Goal: Task Accomplishment & Management: Manage account settings

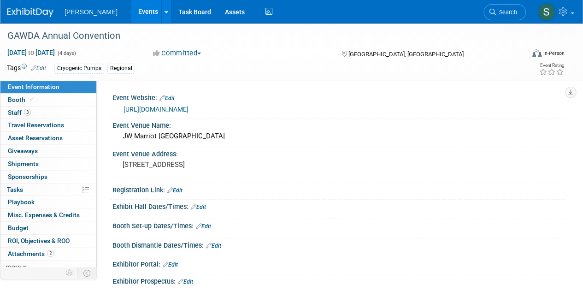
drag, startPoint x: 0, startPoint y: 0, endPoint x: 136, endPoint y: 10, distance: 136.7
click at [136, 10] on link "Events" at bounding box center [148, 11] width 34 height 23
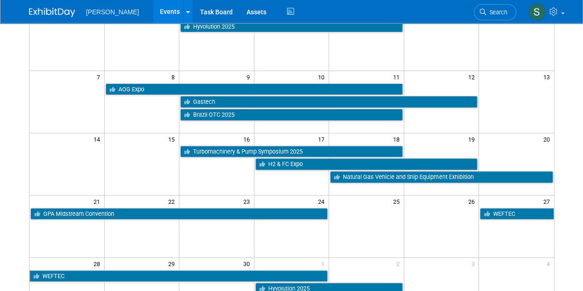
scroll to position [94, 0]
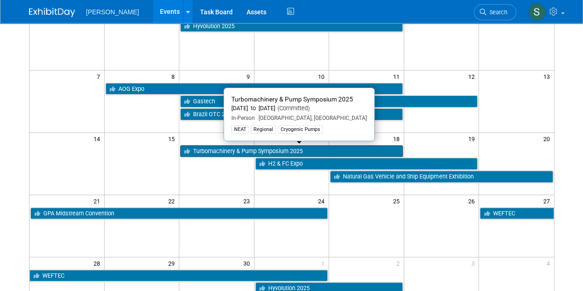
click at [214, 152] on link "Turbomachinery & Pump Symposium 2025" at bounding box center [291, 151] width 222 height 12
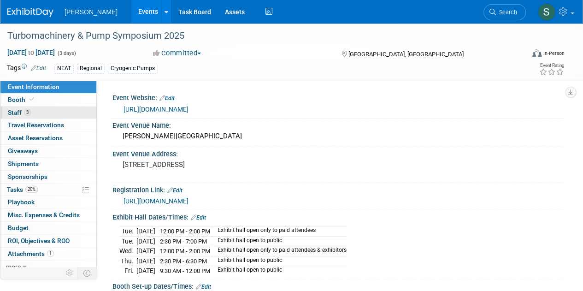
click at [59, 109] on link "3 Staff 3" at bounding box center [48, 112] width 96 height 12
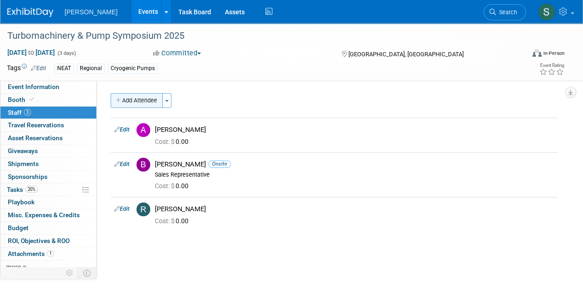
click at [118, 98] on icon "button" at bounding box center [119, 101] width 6 height 6
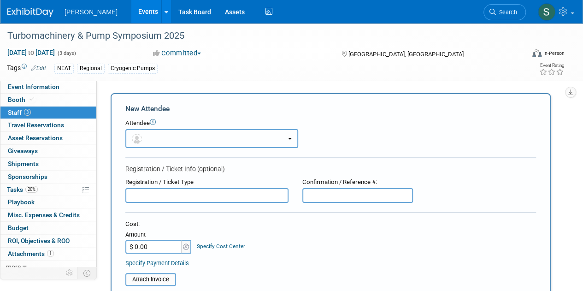
click at [201, 130] on button "button" at bounding box center [211, 138] width 173 height 19
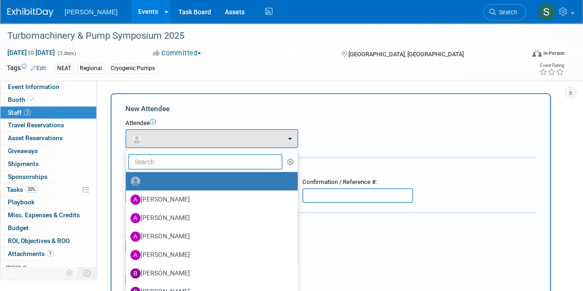
click at [201, 164] on input "text" at bounding box center [205, 162] width 154 height 16
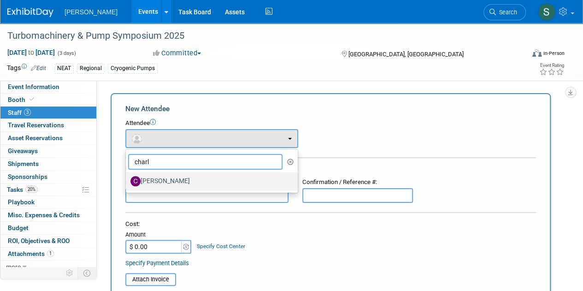
type input "charl"
click at [182, 185] on label "[PERSON_NAME]" at bounding box center [209, 181] width 158 height 15
click at [127, 183] on input "[PERSON_NAME]" at bounding box center [124, 180] width 6 height 6
select select "895d4d0d-68fb-4726-9320-35ad75b5aa61"
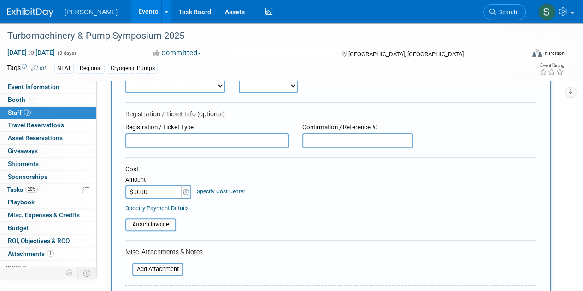
scroll to position [85, 0]
click at [189, 93] on form "New Attendee Attendee <img src="https://www.exhibitday.com/Images/Unassigned-Us…" at bounding box center [330, 203] width 410 height 368
click at [182, 86] on select "Demonstrator Host Planner Presenter Sales Representative Set-up/Dismantle Crew …" at bounding box center [174, 85] width 99 height 15
select select "4"
click at [125, 78] on select "Demonstrator Host Planner Presenter Sales Representative Set-up/Dismantle Crew …" at bounding box center [174, 85] width 99 height 15
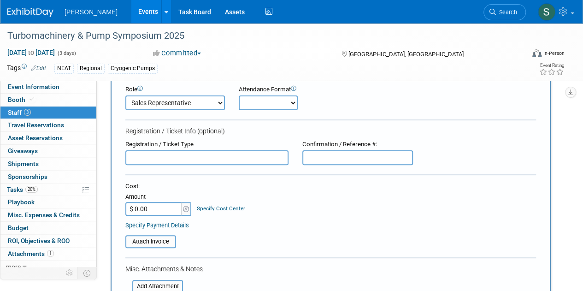
scroll to position [68, 0]
click at [265, 97] on select "Onsite Remote" at bounding box center [268, 102] width 59 height 15
select select "1"
click at [239, 95] on select "Onsite Remote" at bounding box center [268, 102] width 59 height 15
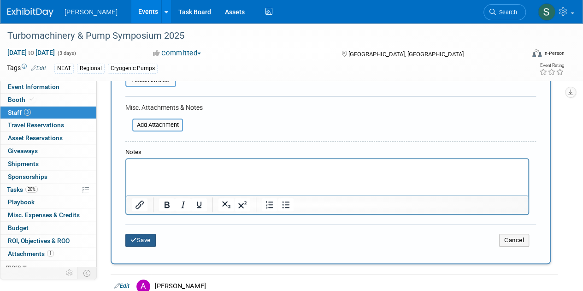
click at [144, 235] on button "Save" at bounding box center [140, 240] width 30 height 13
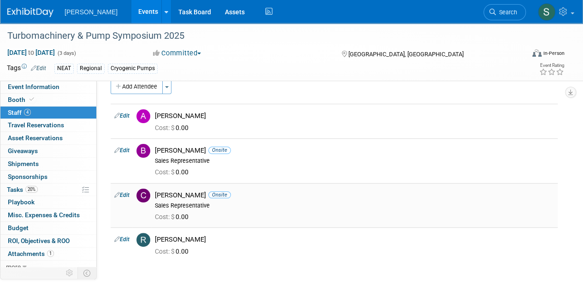
scroll to position [0, 0]
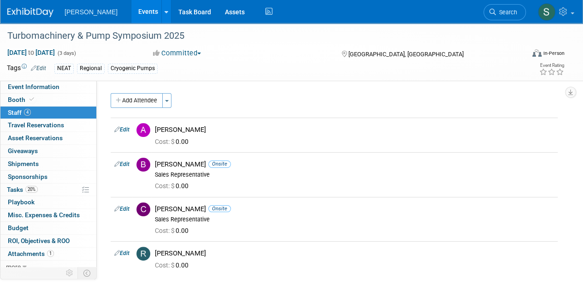
click at [131, 7] on link "Events" at bounding box center [148, 11] width 34 height 23
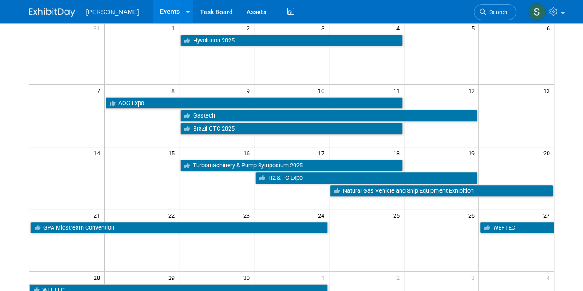
scroll to position [76, 0]
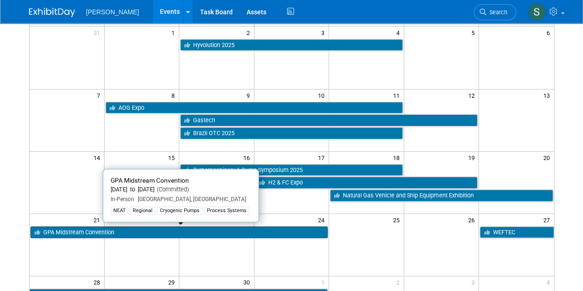
click at [142, 229] on link "GPA Midstream Convention" at bounding box center [179, 232] width 298 height 12
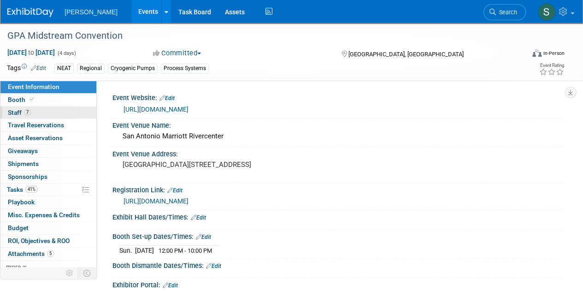
click at [59, 114] on link "7 Staff 7" at bounding box center [48, 112] width 96 height 12
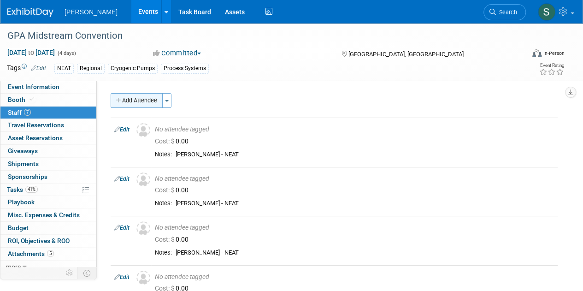
click at [134, 96] on button "Add Attendee" at bounding box center [137, 100] width 52 height 15
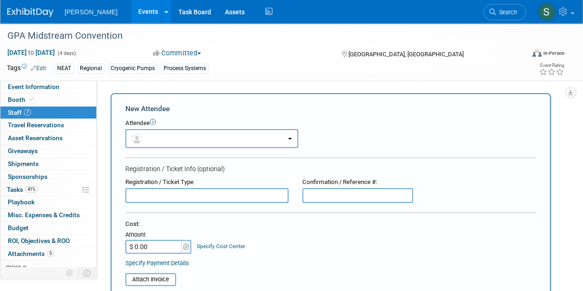
click at [182, 151] on form "New Attendee Attendee <img src="[URL][DOMAIN_NAME]" style="width: 22px; height:…" at bounding box center [330, 273] width 410 height 338
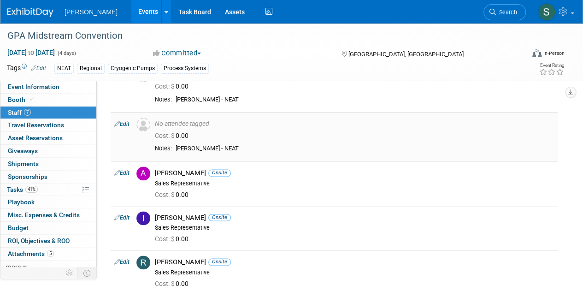
scroll to position [511, 0]
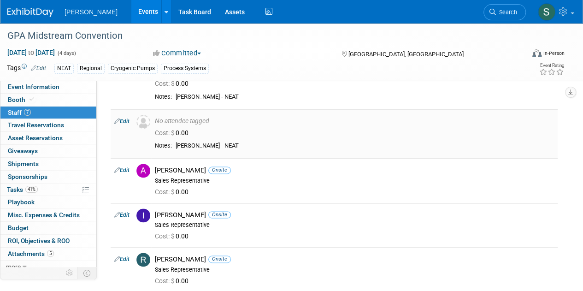
click at [124, 118] on link "Edit" at bounding box center [121, 121] width 15 height 6
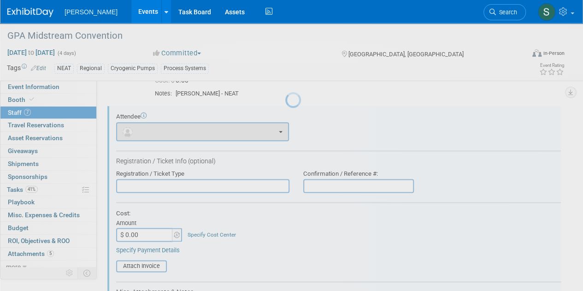
scroll to position [0, 0]
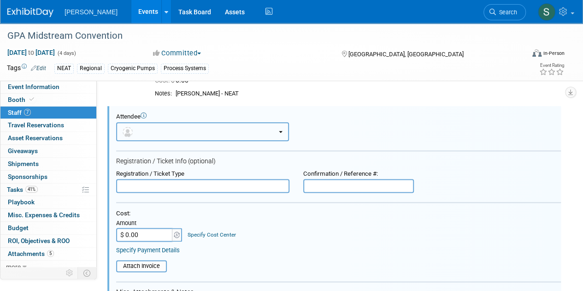
click at [164, 127] on button "button" at bounding box center [202, 131] width 173 height 19
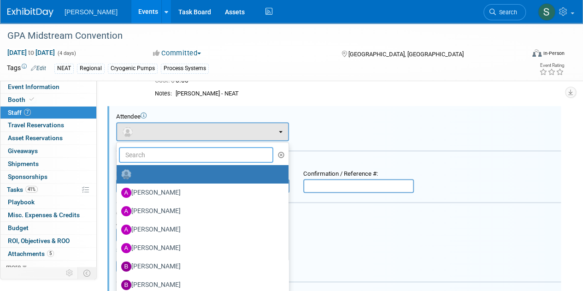
click at [165, 157] on input "text" at bounding box center [196, 155] width 154 height 16
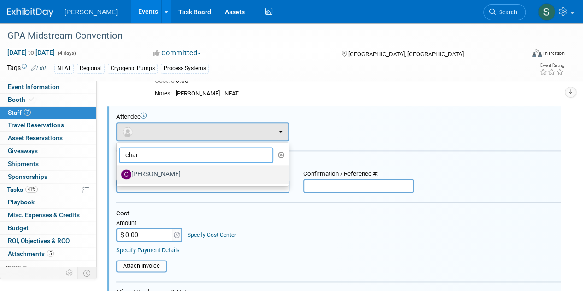
type input "char"
click at [165, 177] on label "[PERSON_NAME]" at bounding box center [200, 174] width 158 height 15
click at [118, 176] on input "[PERSON_NAME]" at bounding box center [115, 173] width 6 height 6
select select "895d4d0d-68fb-4726-9320-35ad75b5aa61"
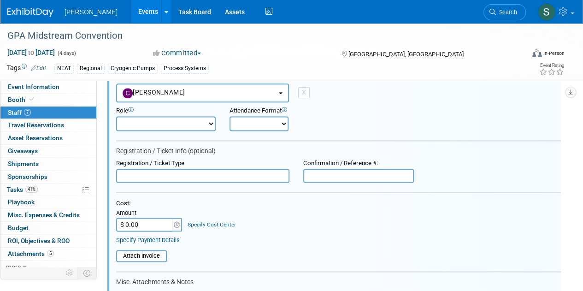
scroll to position [554, 0]
click at [148, 123] on select "Demonstrator Host Planner Presenter Sales Representative Set-up/Dismantle Crew …" at bounding box center [165, 122] width 99 height 15
select select "4"
click at [116, 115] on select "Demonstrator Host Planner Presenter Sales Representative Set-up/Dismantle Crew …" at bounding box center [165, 122] width 99 height 15
click at [231, 126] on select "Onsite Remote" at bounding box center [258, 122] width 59 height 15
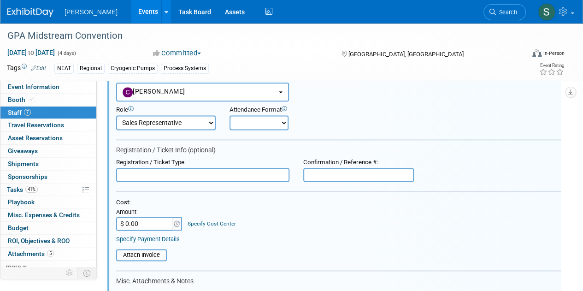
select select "1"
click at [229, 115] on select "Onsite Remote" at bounding box center [258, 122] width 59 height 15
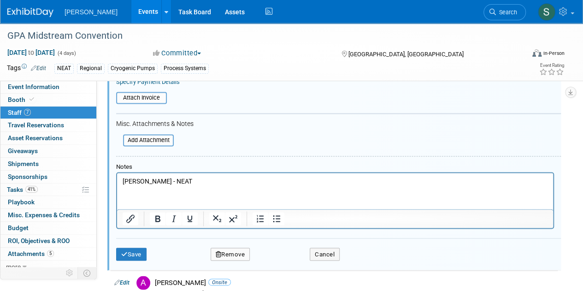
scroll to position [711, 0]
click at [184, 175] on html "[PERSON_NAME] - NEAT" at bounding box center [335, 178] width 436 height 13
click at [178, 175] on html "[PERSON_NAME] - NEAT" at bounding box center [335, 178] width 436 height 13
click at [174, 176] on p "[PERSON_NAME] - NEAT" at bounding box center [335, 180] width 425 height 9
click at [137, 244] on div "Save Remove Cancel" at bounding box center [338, 251] width 444 height 29
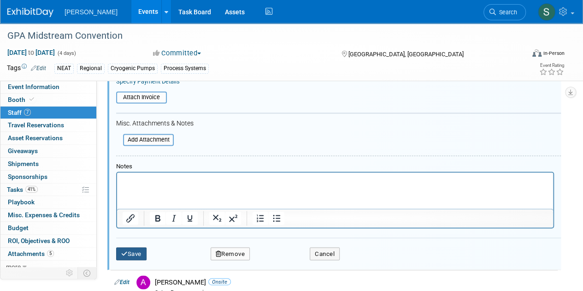
click at [138, 249] on button "Save" at bounding box center [131, 253] width 30 height 13
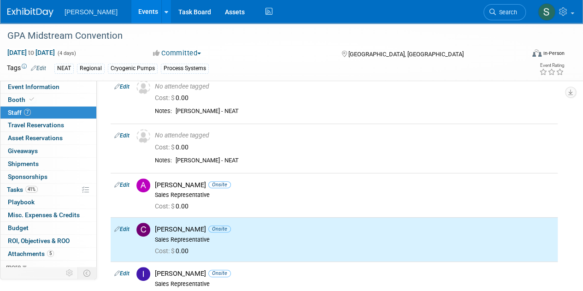
scroll to position [0, 0]
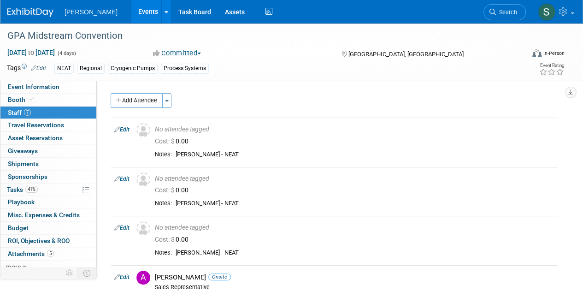
click at [134, 14] on link "Events" at bounding box center [148, 11] width 34 height 23
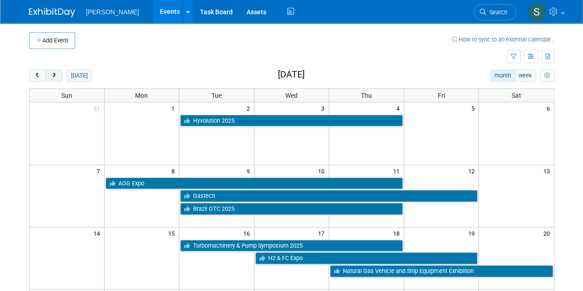
click at [53, 73] on span "next" at bounding box center [54, 76] width 7 height 6
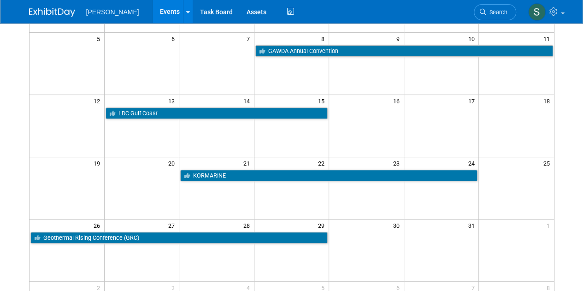
scroll to position [131, 0]
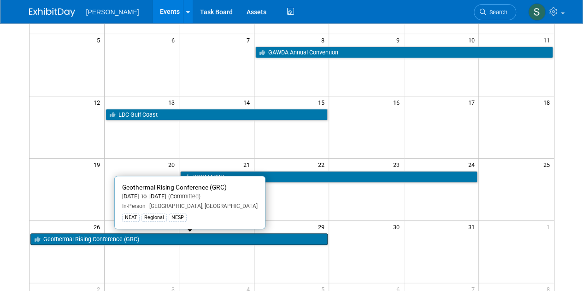
click at [137, 239] on link "Geothermal Rising Conference (GRC)" at bounding box center [179, 239] width 298 height 12
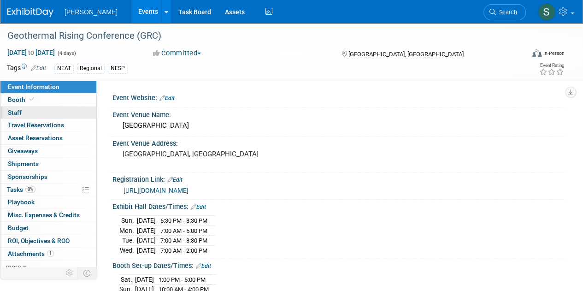
click at [53, 108] on link "0 Staff 0" at bounding box center [48, 112] width 96 height 12
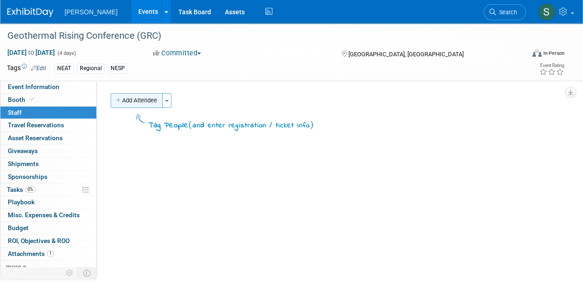
click at [123, 98] on button "Add Attendee" at bounding box center [137, 100] width 52 height 15
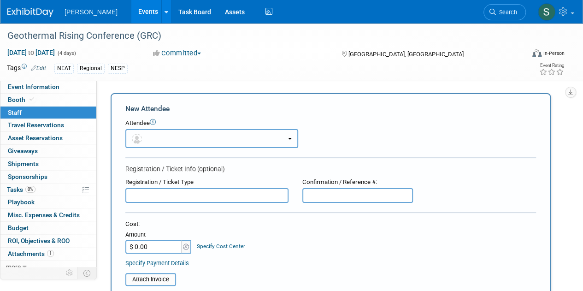
click at [148, 134] on button "button" at bounding box center [211, 138] width 173 height 19
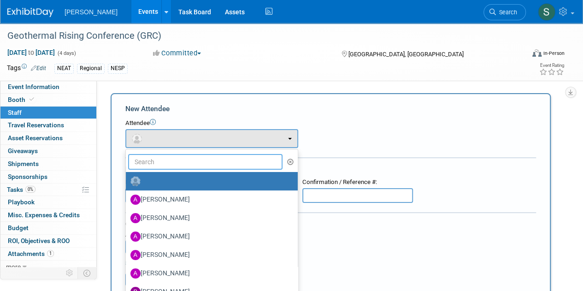
click at [175, 158] on input "text" at bounding box center [205, 162] width 154 height 16
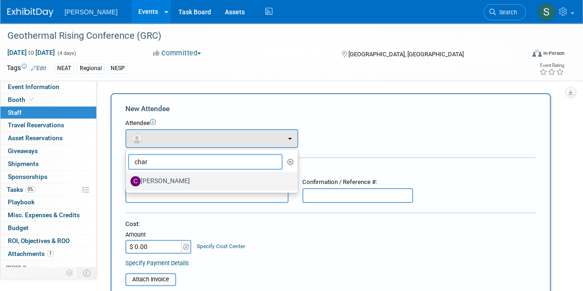
type input "char"
click at [172, 184] on label "[PERSON_NAME]" at bounding box center [209, 181] width 158 height 15
click at [127, 183] on input "[PERSON_NAME]" at bounding box center [124, 180] width 6 height 6
select select "895d4d0d-68fb-4726-9320-35ad75b5aa61"
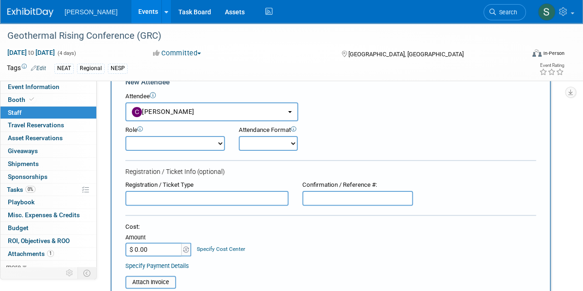
scroll to position [23, 0]
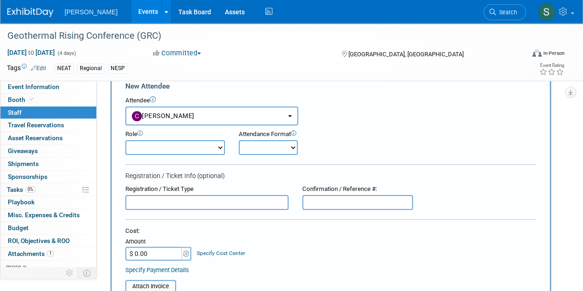
click at [159, 162] on form "New Attendee Attendee <img src="https://www.exhibitday.com/Images/Unassigned-Us…" at bounding box center [330, 265] width 410 height 368
click at [146, 146] on select "Demonstrator Host Planner Presenter Sales Representative Set-up/Dismantle Crew …" at bounding box center [174, 147] width 99 height 15
select select "4"
click at [125, 140] on select "Demonstrator Host Planner Presenter Sales Representative Set-up/Dismantle Crew …" at bounding box center [174, 147] width 99 height 15
click at [270, 141] on select "Onsite Remote" at bounding box center [268, 147] width 59 height 15
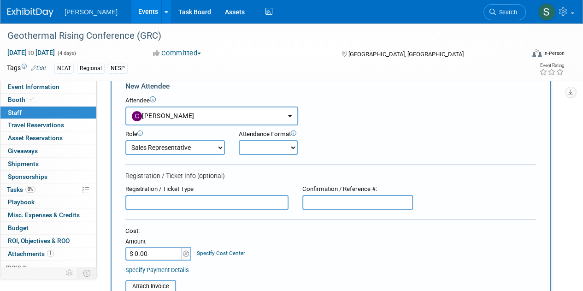
select select "1"
click at [239, 140] on select "Onsite Remote" at bounding box center [268, 147] width 59 height 15
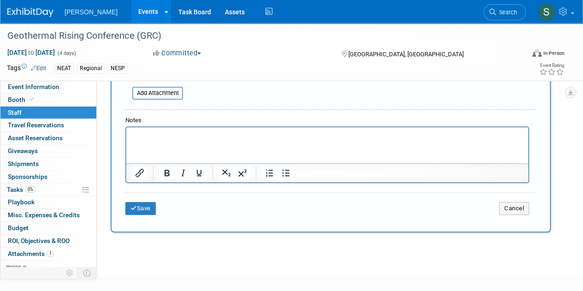
scroll to position [261, 0]
click at [134, 207] on icon "submit" at bounding box center [133, 208] width 6 height 6
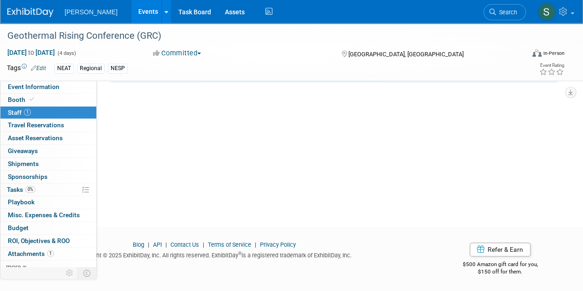
scroll to position [0, 0]
